Goal: Task Accomplishment & Management: Manage account settings

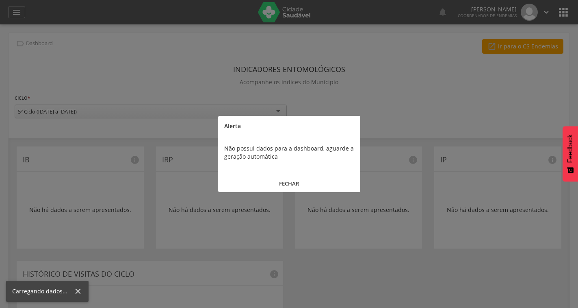
click at [290, 184] on button "FECHAR" at bounding box center [289, 183] width 142 height 17
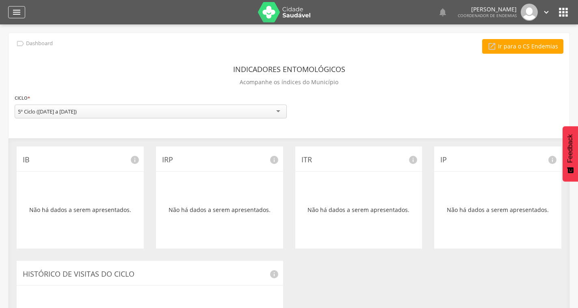
click at [17, 10] on icon "" at bounding box center [17, 12] width 10 height 10
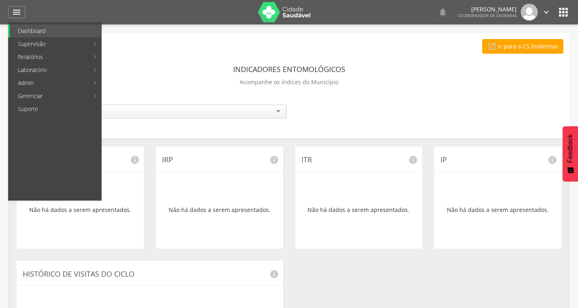
click at [136, 33] on link "Mapeamento de quadras" at bounding box center [148, 30] width 91 height 13
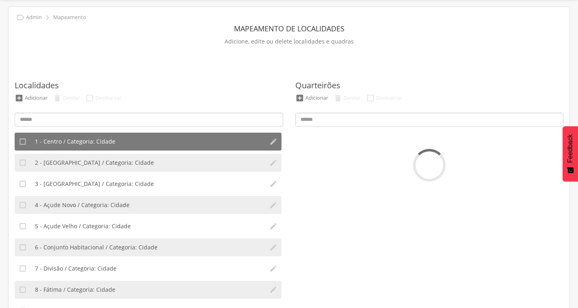
scroll to position [67, 0]
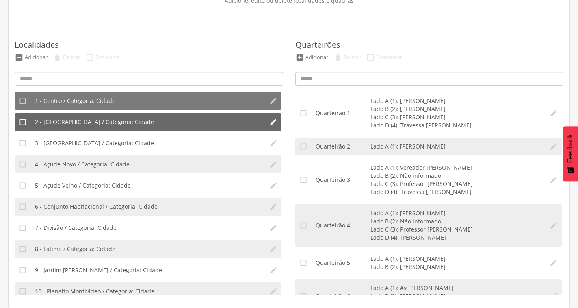
click at [169, 121] on li "2 - [GEOGRAPHIC_DATA] / Categoria: Cidade" at bounding box center [148, 122] width 234 height 18
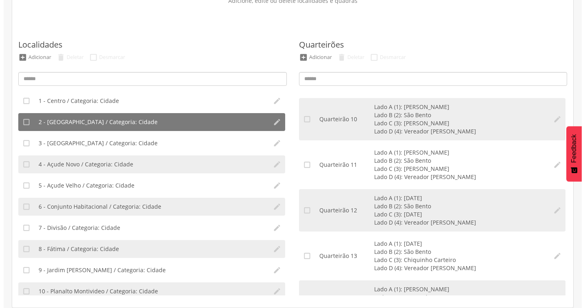
scroll to position [406, 0]
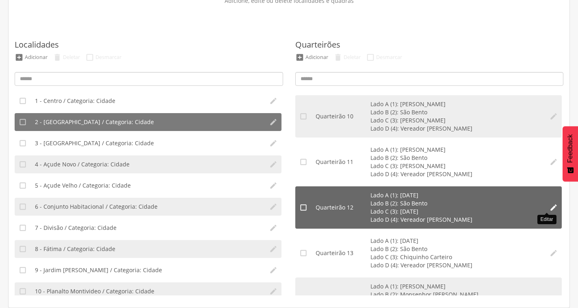
click at [550, 208] on icon "" at bounding box center [554, 207] width 8 height 8
type input "**"
type input "*"
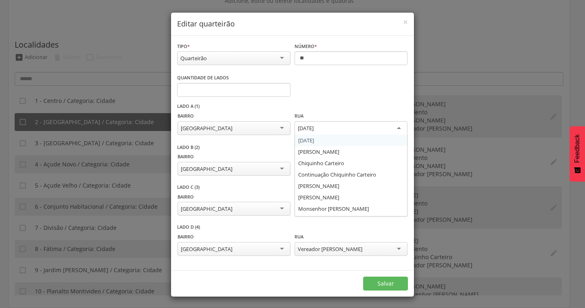
click at [383, 127] on div "[DATE]" at bounding box center [351, 128] width 113 height 15
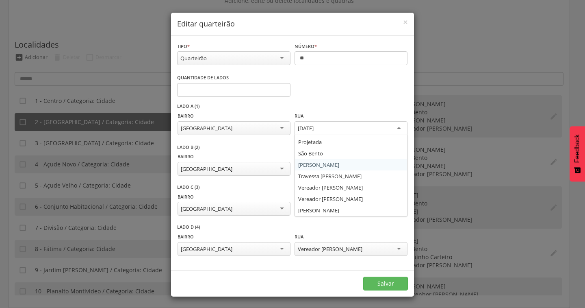
scroll to position [0, 0]
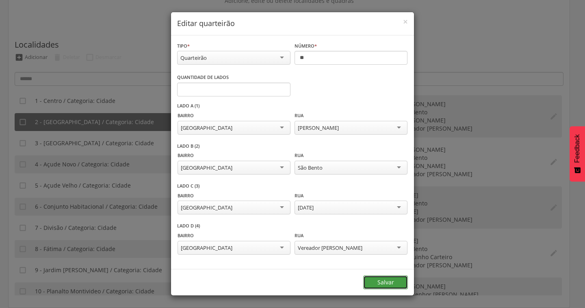
click at [391, 281] on button "Salvar" at bounding box center [385, 282] width 45 height 14
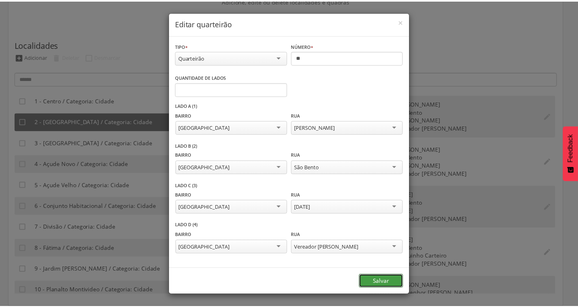
scroll to position [0, 0]
